Goal: Task Accomplishment & Management: Use online tool/utility

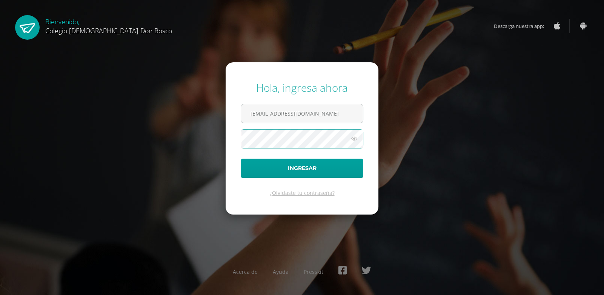
click at [241, 158] on button "Ingresar" at bounding box center [302, 167] width 123 height 19
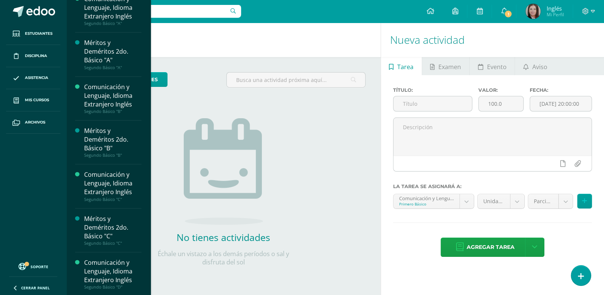
scroll to position [564, 0]
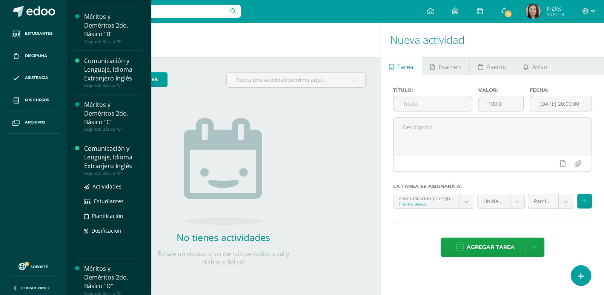
click at [111, 158] on div "Comunicación y Lenguaje, Idioma Extranjero Inglés" at bounding box center [112, 157] width 57 height 26
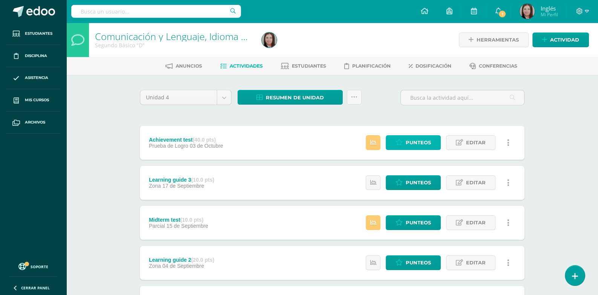
click at [413, 140] on span "Punteos" at bounding box center [418, 142] width 25 height 14
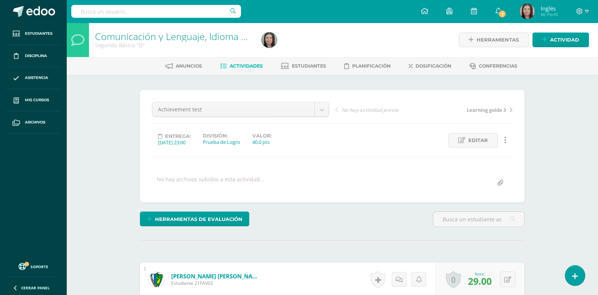
scroll to position [75, 0]
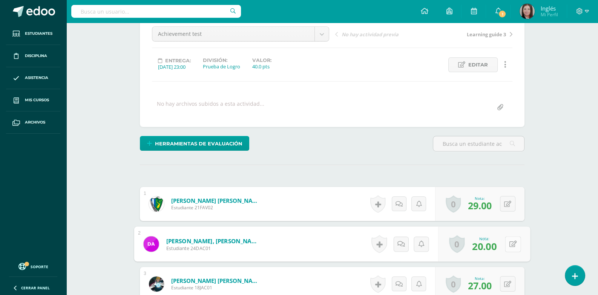
click at [506, 244] on button at bounding box center [513, 244] width 16 height 16
type input "29"
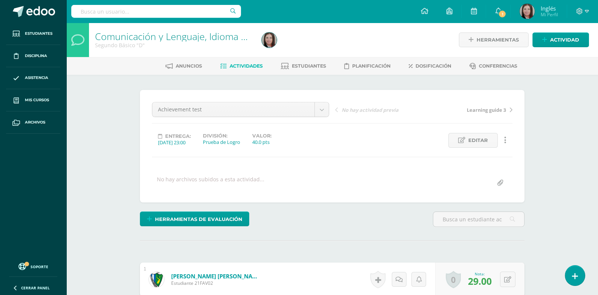
scroll to position [0, 0]
click at [305, 66] on span "Estudiantes" at bounding box center [309, 66] width 34 height 6
